Goal: Information Seeking & Learning: Learn about a topic

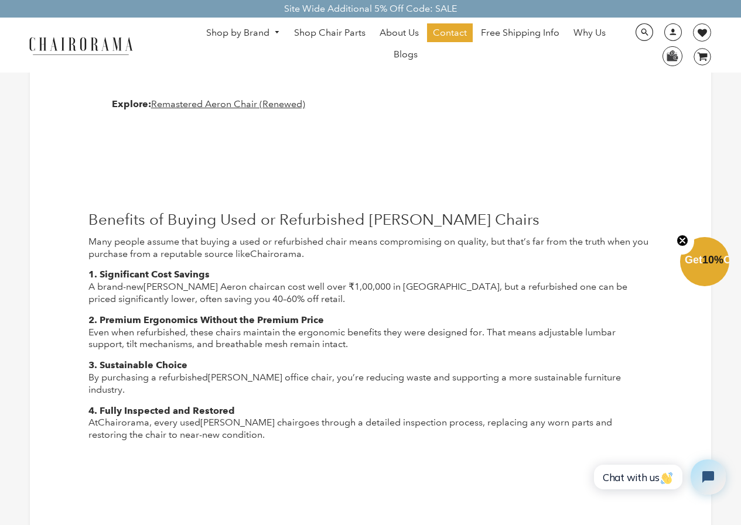
scroll to position [1875, 0]
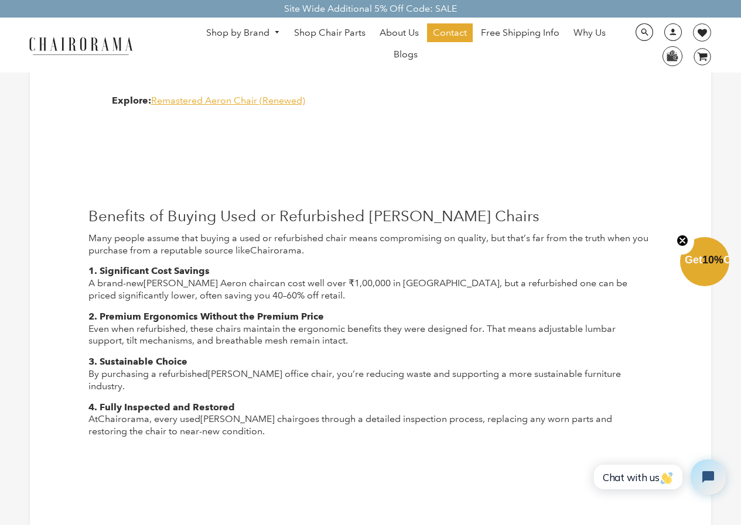
click at [229, 97] on span "Remastered Aeron Chair (Renewed)" at bounding box center [228, 100] width 154 height 11
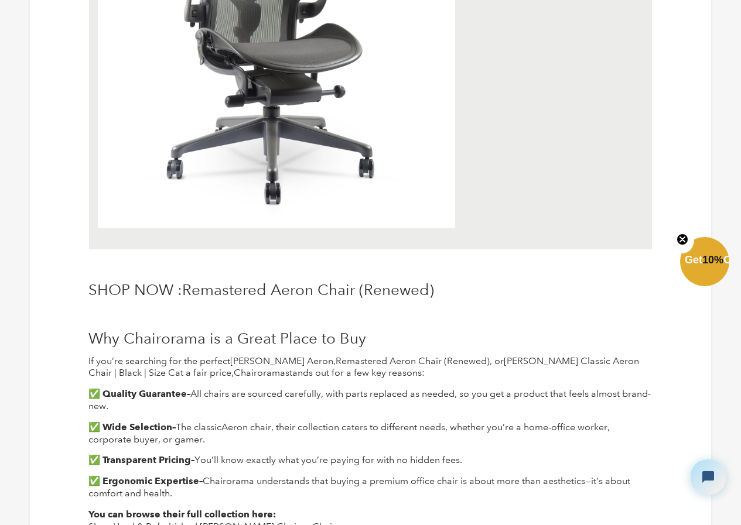
scroll to position [2636, 0]
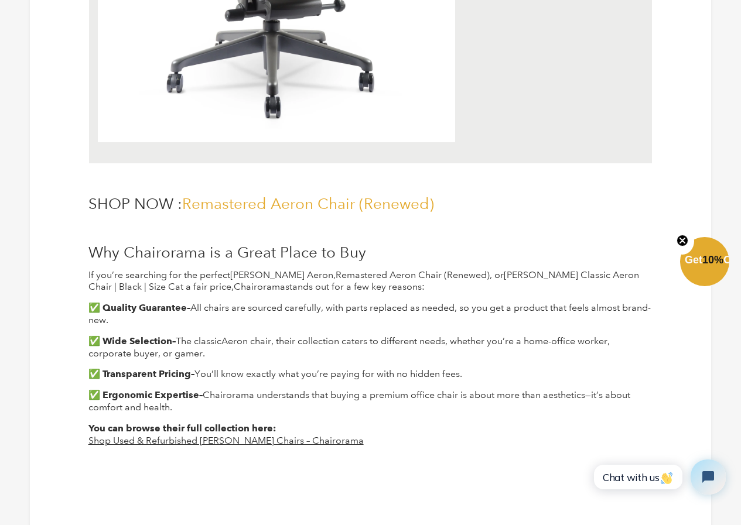
click at [306, 199] on span "Remastered Aeron Chair (Renewed)" at bounding box center [308, 203] width 252 height 18
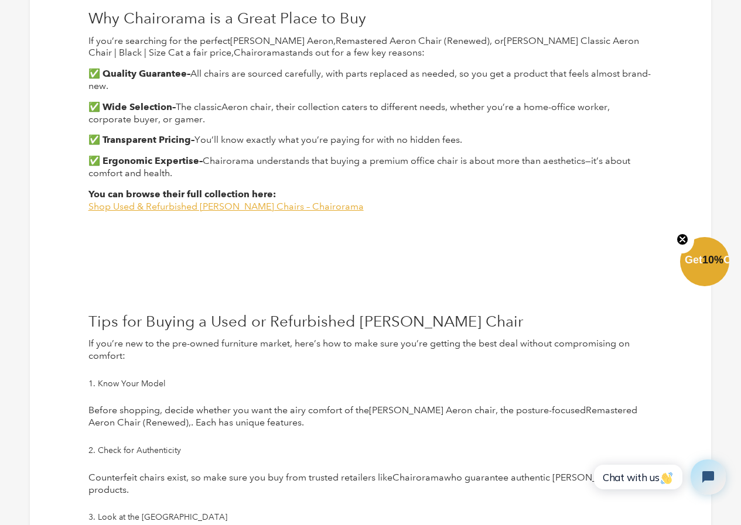
click at [220, 201] on span "Shop Used & Refurbished [PERSON_NAME] Chairs – Chairorama" at bounding box center [225, 206] width 275 height 11
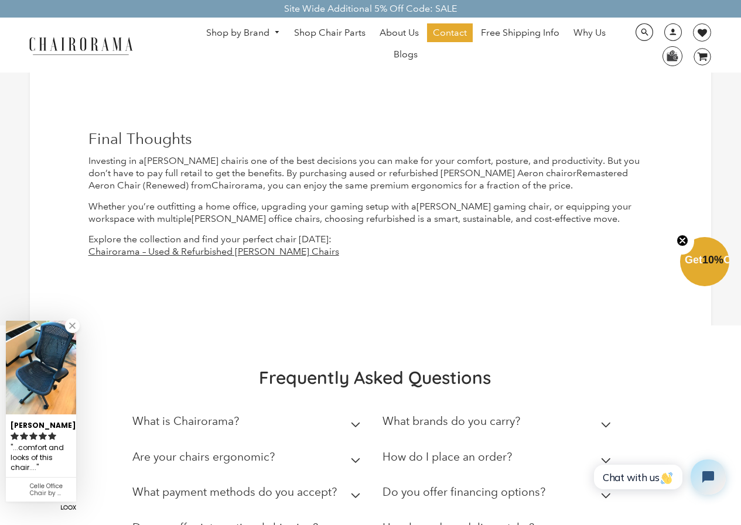
scroll to position [3866, 0]
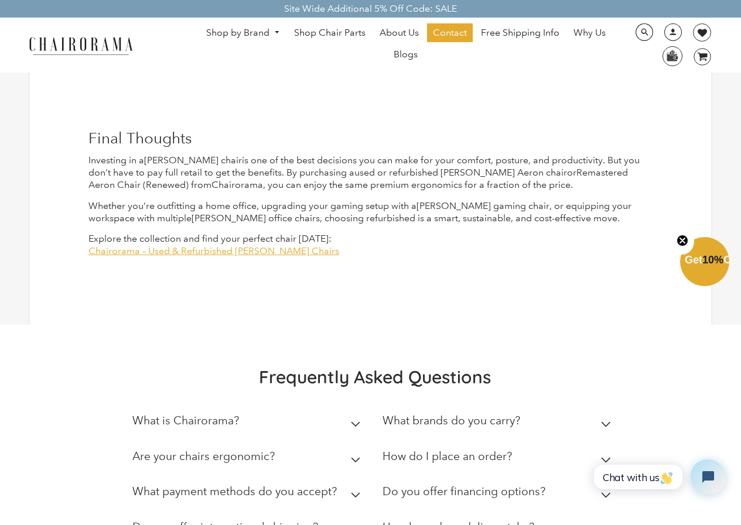
click at [211, 248] on span "Chairorama – Used & Refurbished [PERSON_NAME] Chairs" at bounding box center [213, 250] width 251 height 11
